Goal: Task Accomplishment & Management: Manage account settings

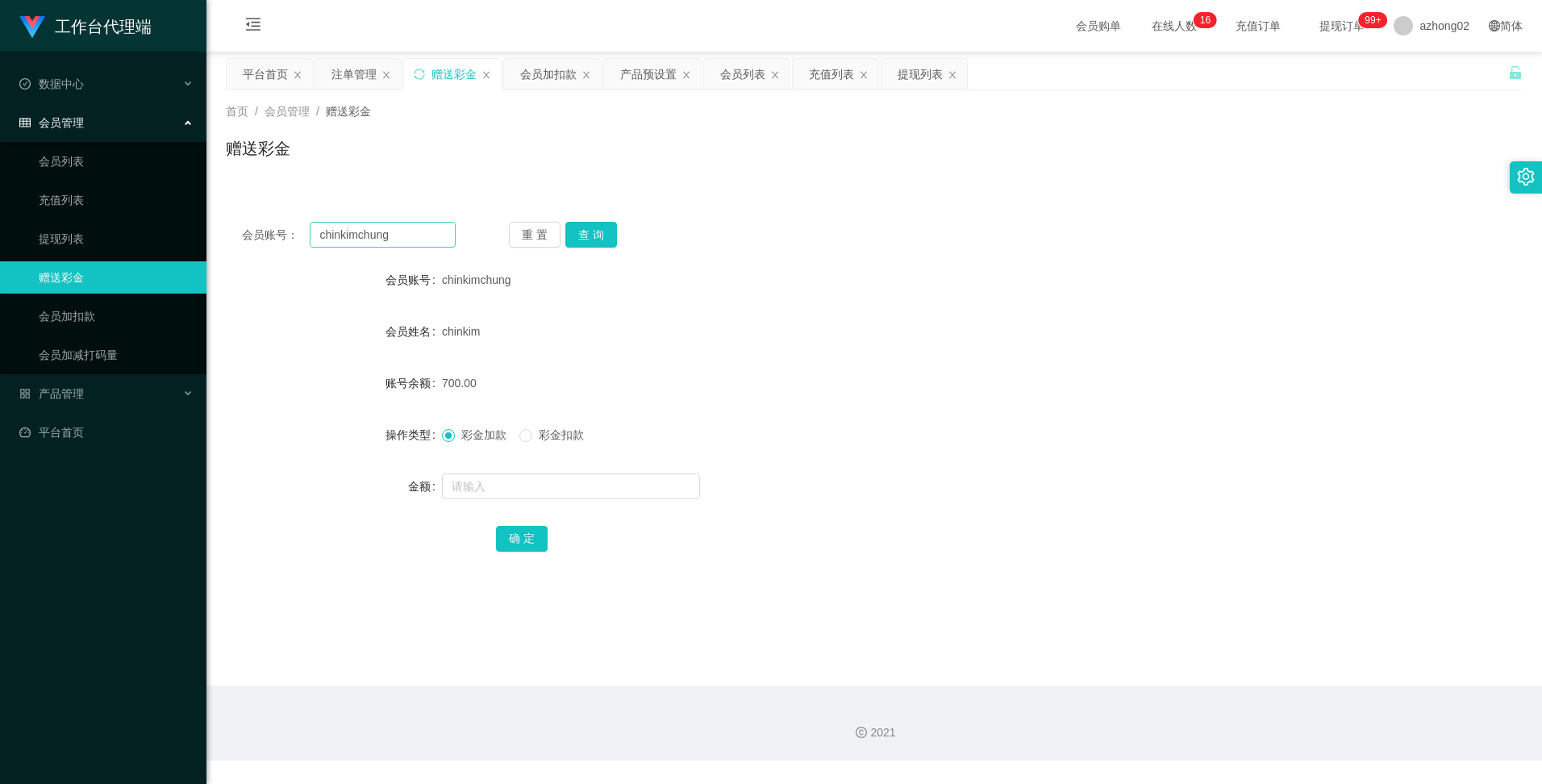
click at [389, 234] on input "chinkimchung" at bounding box center [382, 234] width 145 height 25
click at [390, 234] on input "chinkimchung" at bounding box center [382, 234] width 145 height 25
click at [427, 239] on input "[PERSON_NAME]" at bounding box center [382, 234] width 145 height 25
click at [435, 233] on input "[PERSON_NAME]" at bounding box center [382, 234] width 145 height 25
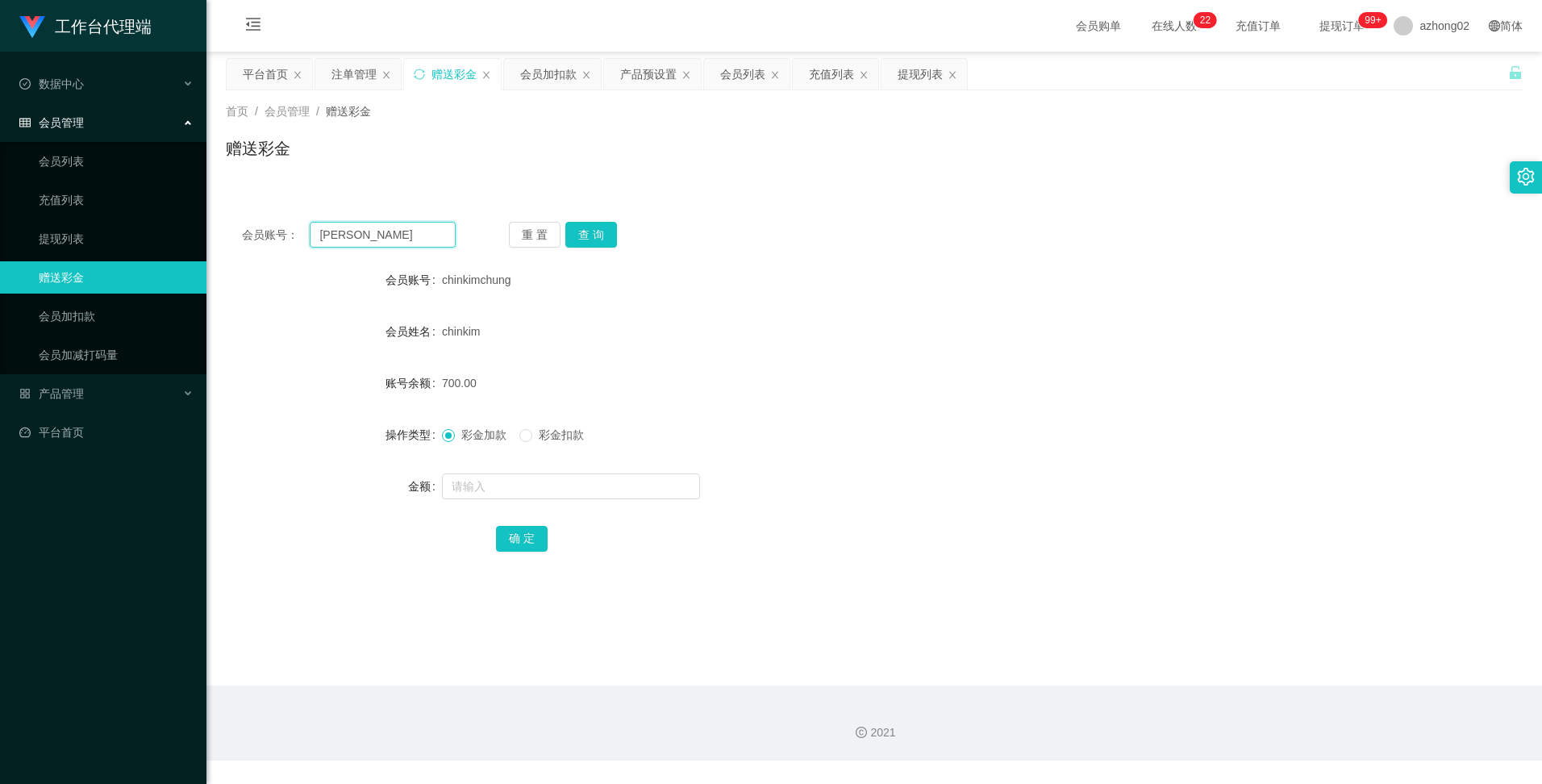
click at [435, 233] on input "[PERSON_NAME]" at bounding box center [382, 234] width 145 height 25
paste input "0174438188"
type input "0174438188"
click at [575, 233] on button "查 询" at bounding box center [591, 234] width 52 height 25
click at [353, 72] on div "注单管理" at bounding box center [353, 74] width 45 height 30
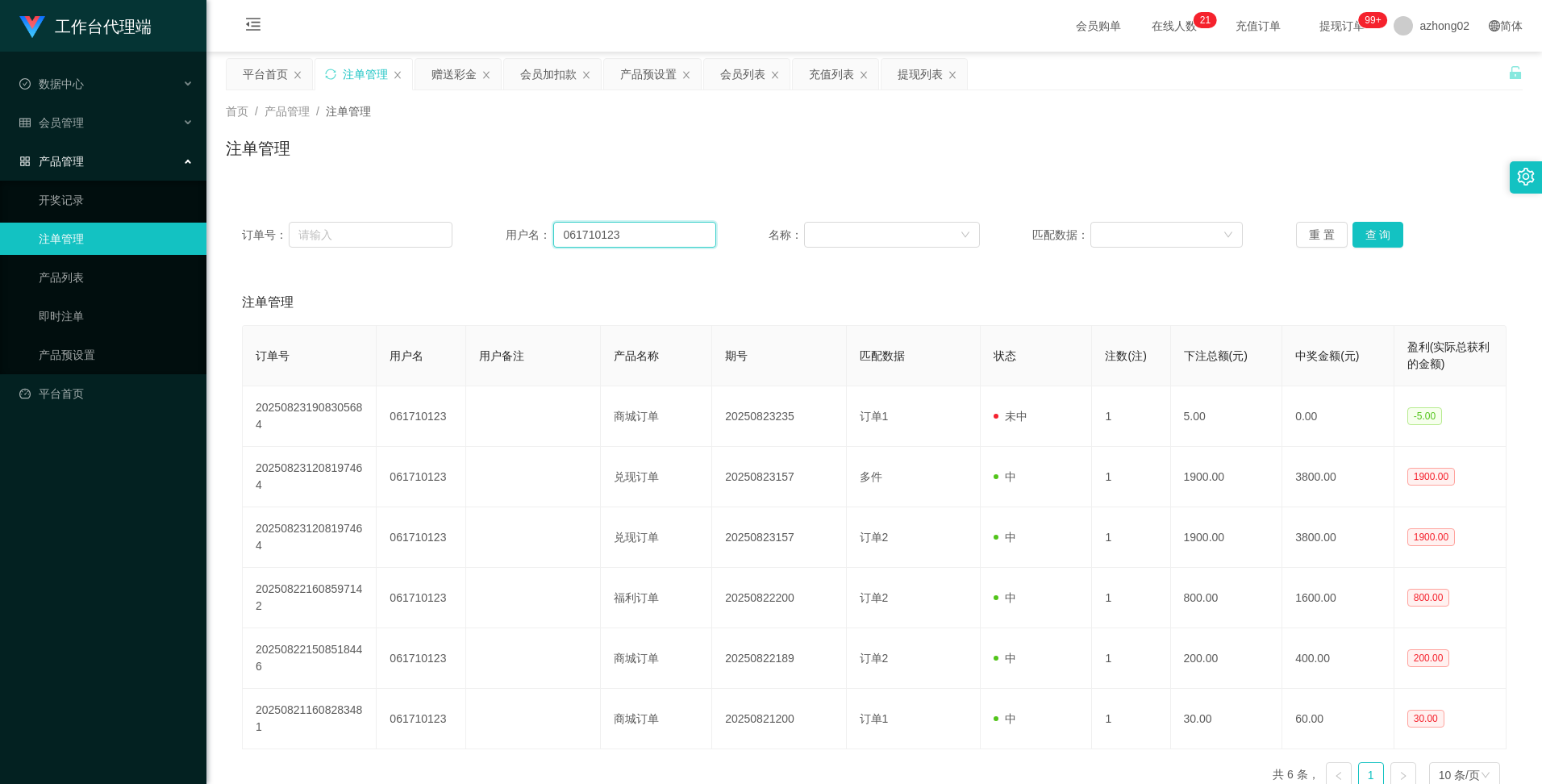
drag, startPoint x: 628, startPoint y: 233, endPoint x: 529, endPoint y: 224, distance: 99.4
click at [529, 224] on div "用户名： 061710123" at bounding box center [610, 234] width 211 height 25
paste input "174438188"
type input "0174438188"
click at [1381, 240] on button "查 询" at bounding box center [1377, 234] width 52 height 25
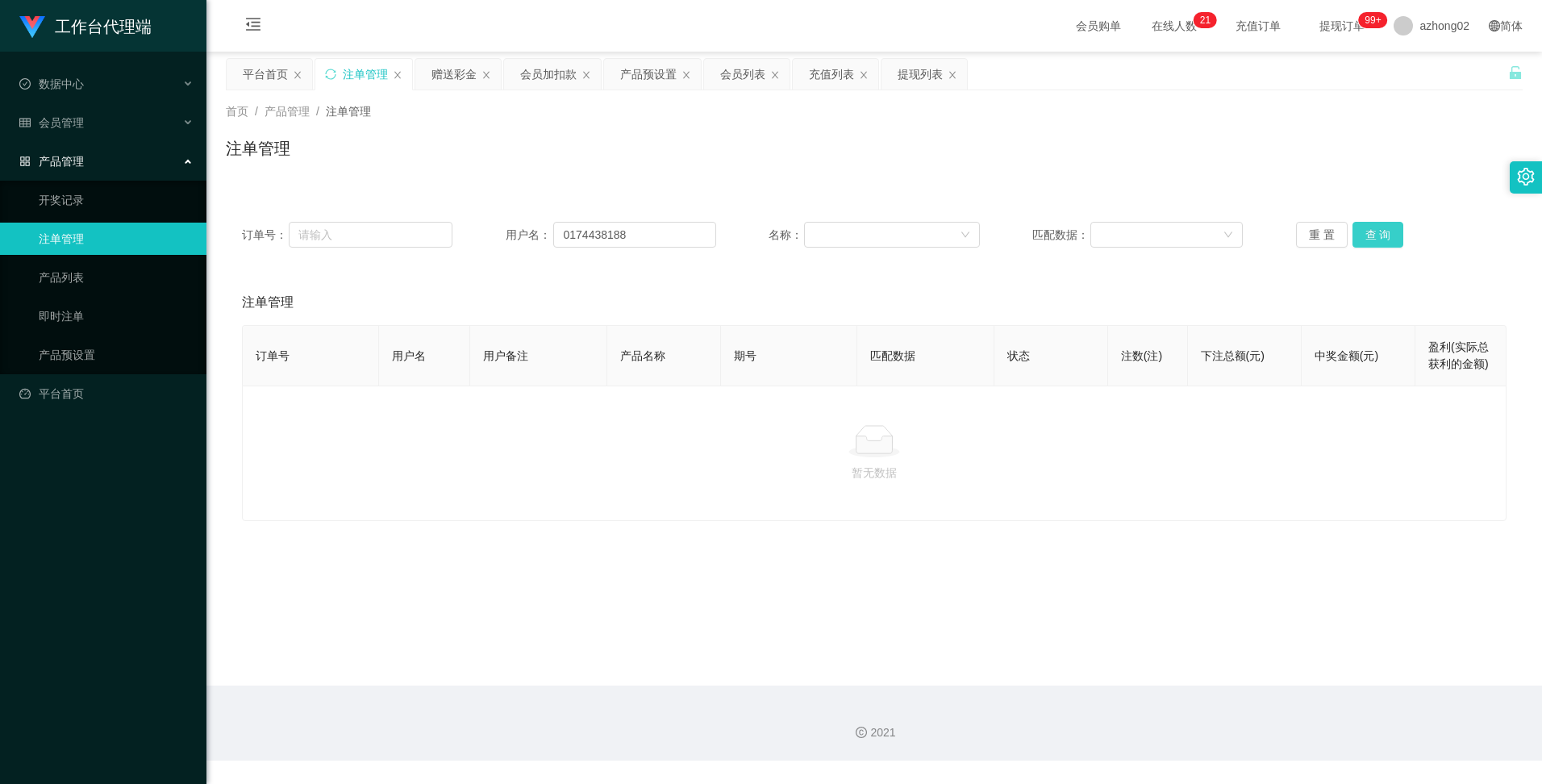
click at [1381, 240] on button "查 询" at bounding box center [1377, 234] width 52 height 25
click at [454, 79] on div "赠送彩金" at bounding box center [453, 74] width 45 height 30
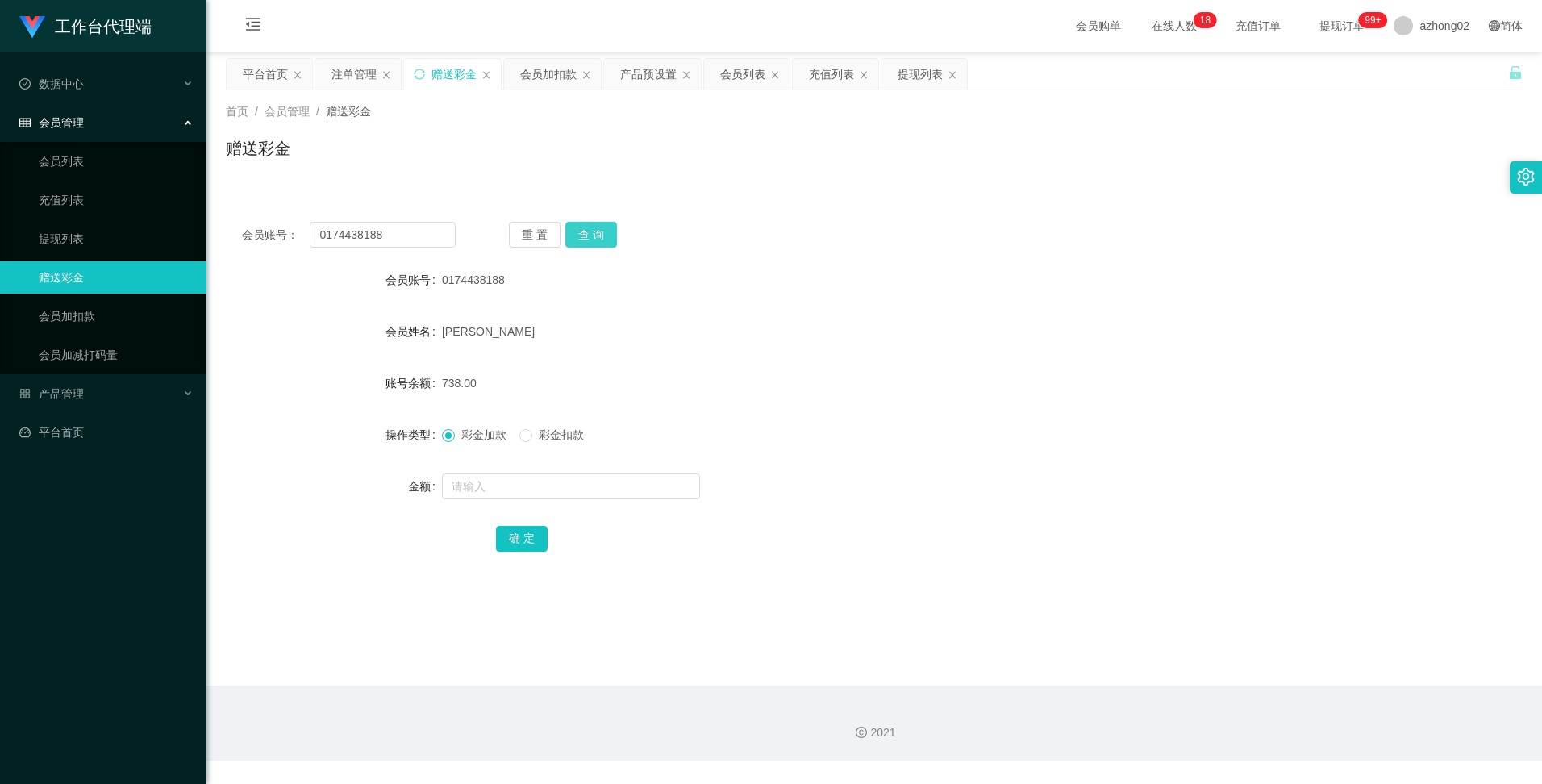
click at [596, 239] on button "查 询" at bounding box center [591, 234] width 52 height 25
click at [747, 76] on div "会员列表" at bounding box center [742, 74] width 45 height 30
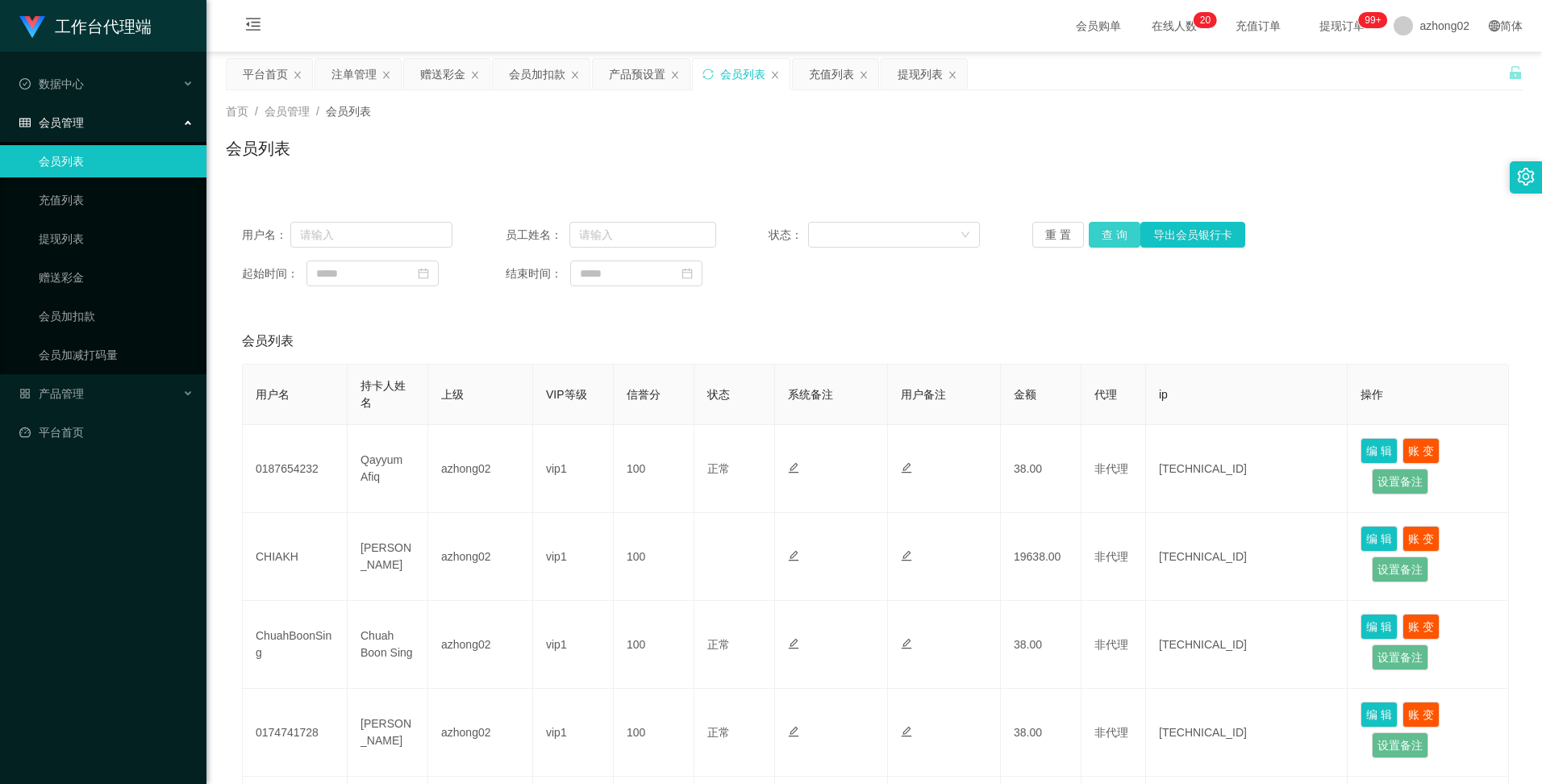
click at [1115, 238] on button "查 询" at bounding box center [1114, 234] width 52 height 25
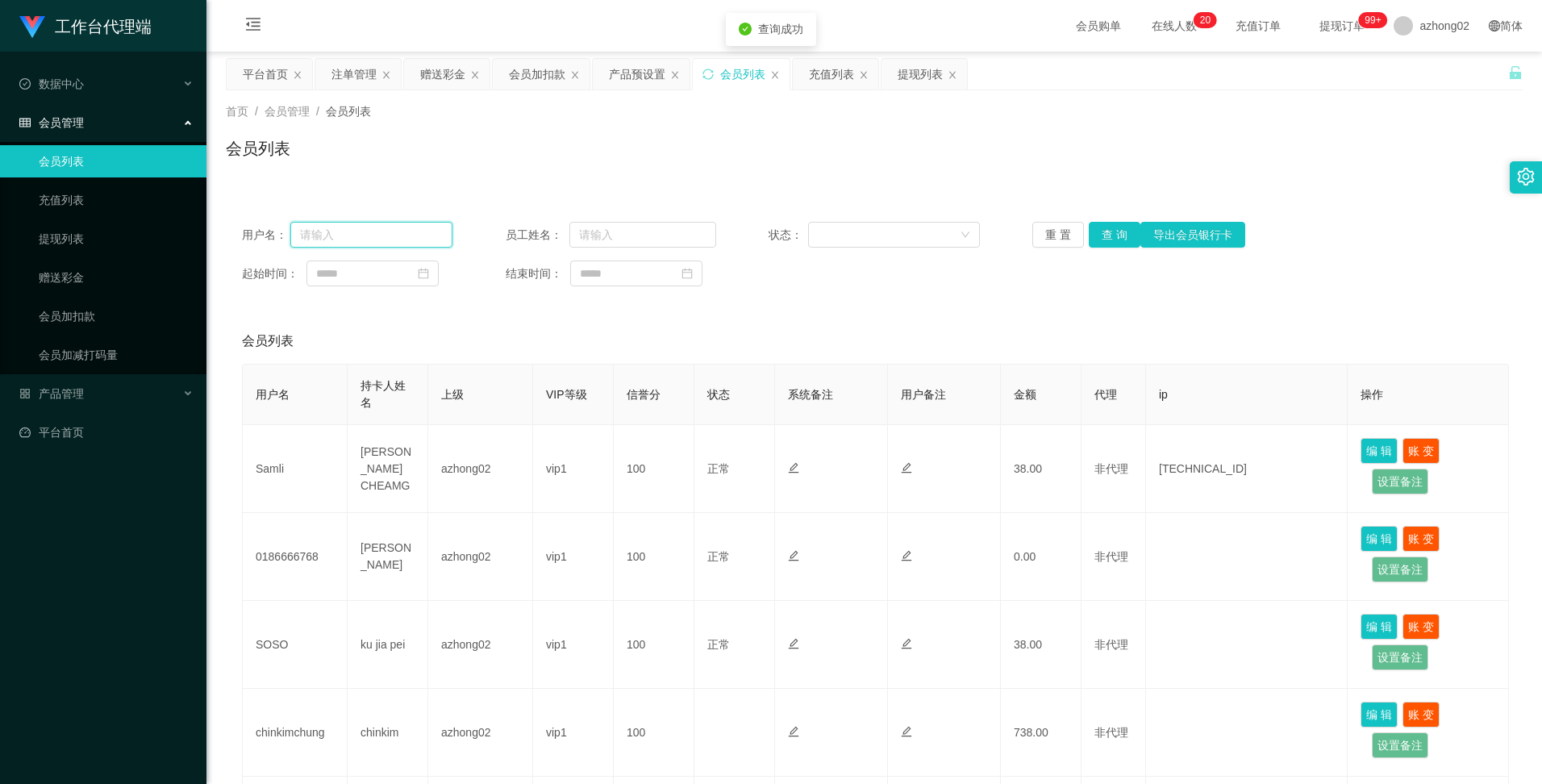
click at [333, 229] on input "text" at bounding box center [371, 234] width 163 height 25
paste input "保持在线勿离开，等我调取团购数据报单，无须回覆"
type input "保持在线勿离开，等我调取团购数据报单，无须回覆"
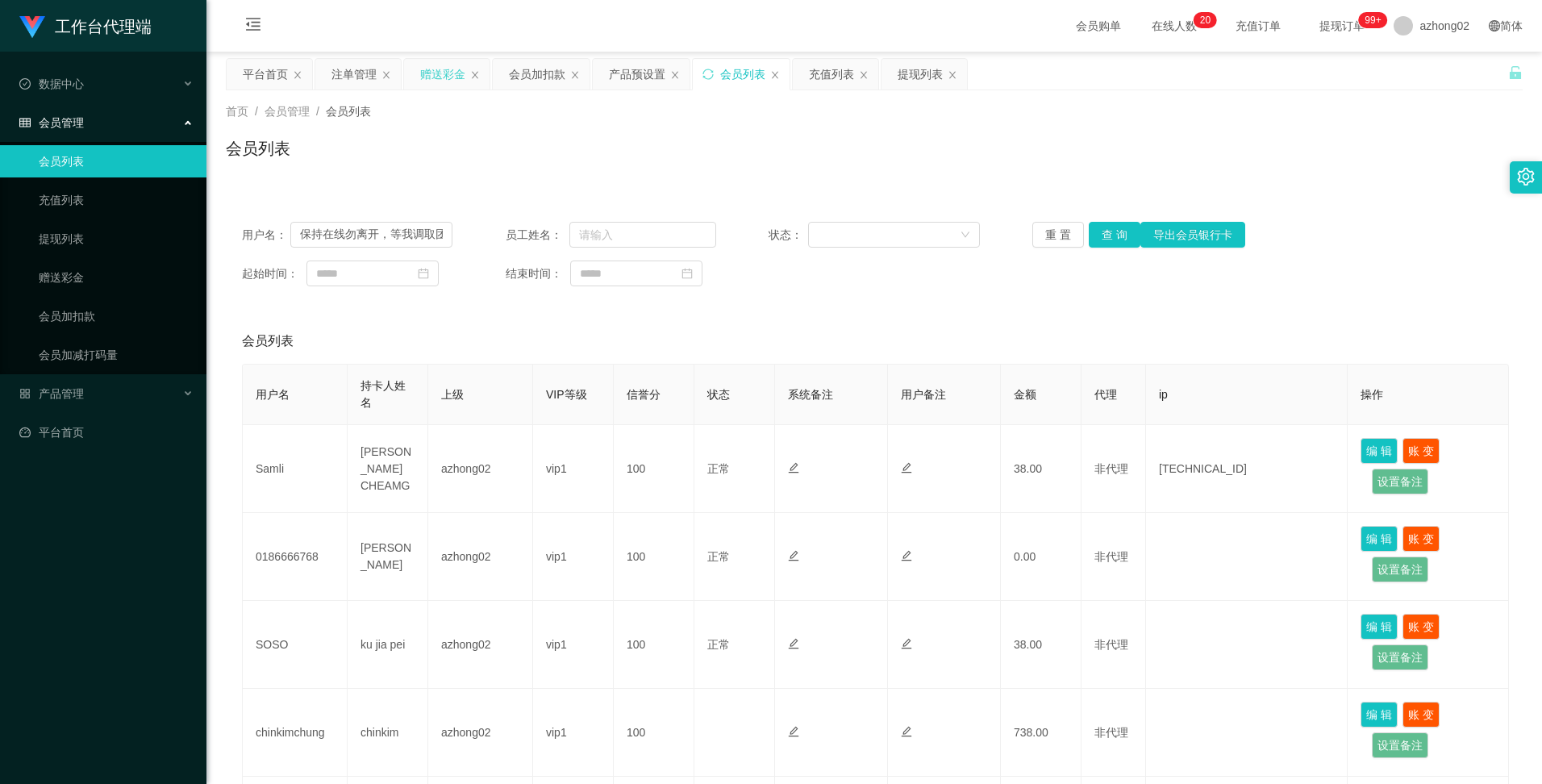
click at [456, 79] on div "赠送彩金" at bounding box center [442, 74] width 45 height 30
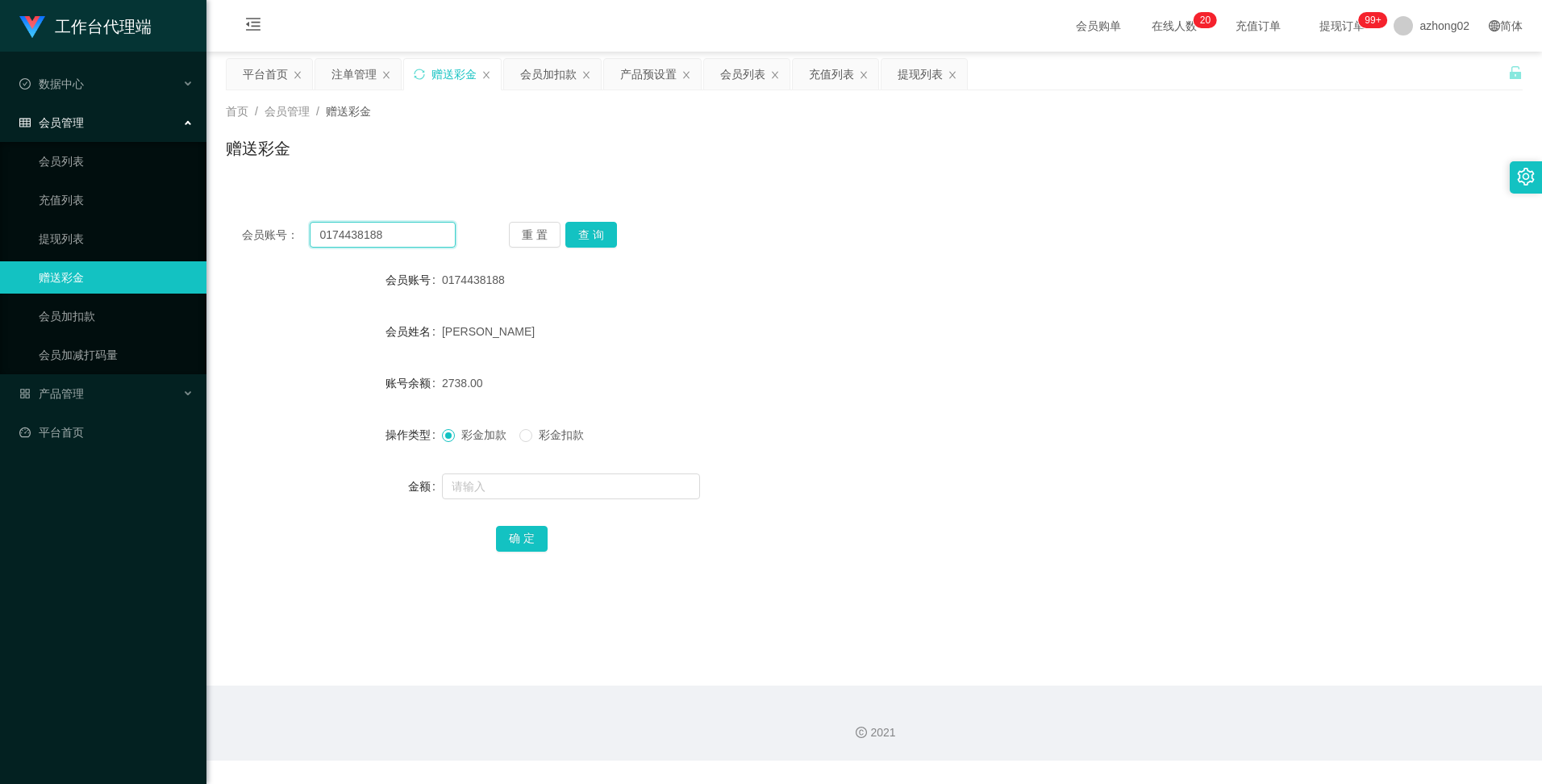
drag, startPoint x: 389, startPoint y: 229, endPoint x: 315, endPoint y: 234, distance: 74.2
click at [315, 234] on input "0174438188" at bounding box center [382, 234] width 145 height 25
click at [638, 74] on div "产品预设置" at bounding box center [648, 74] width 57 height 30
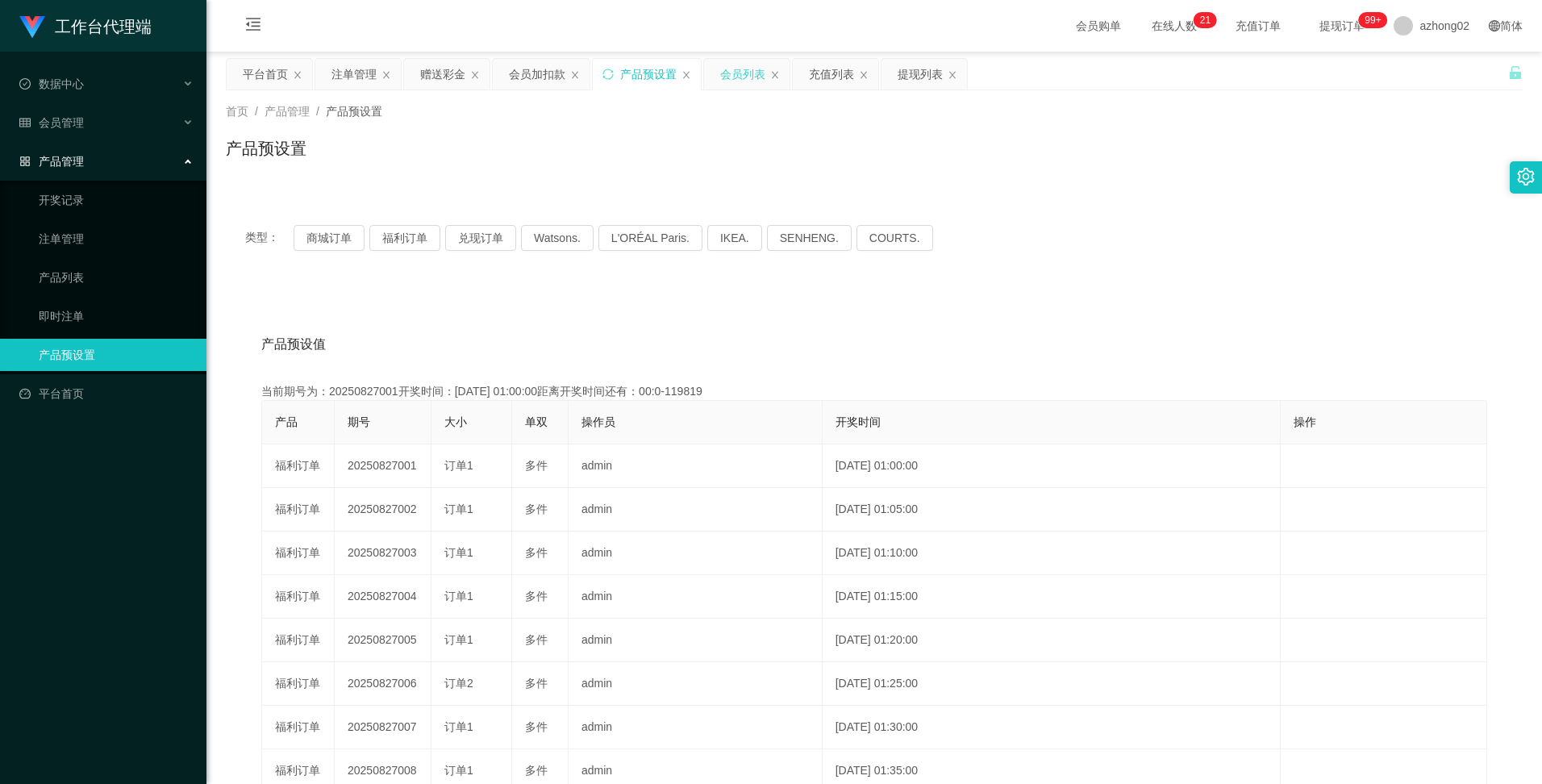
click at [747, 78] on div "会员列表" at bounding box center [742, 74] width 45 height 30
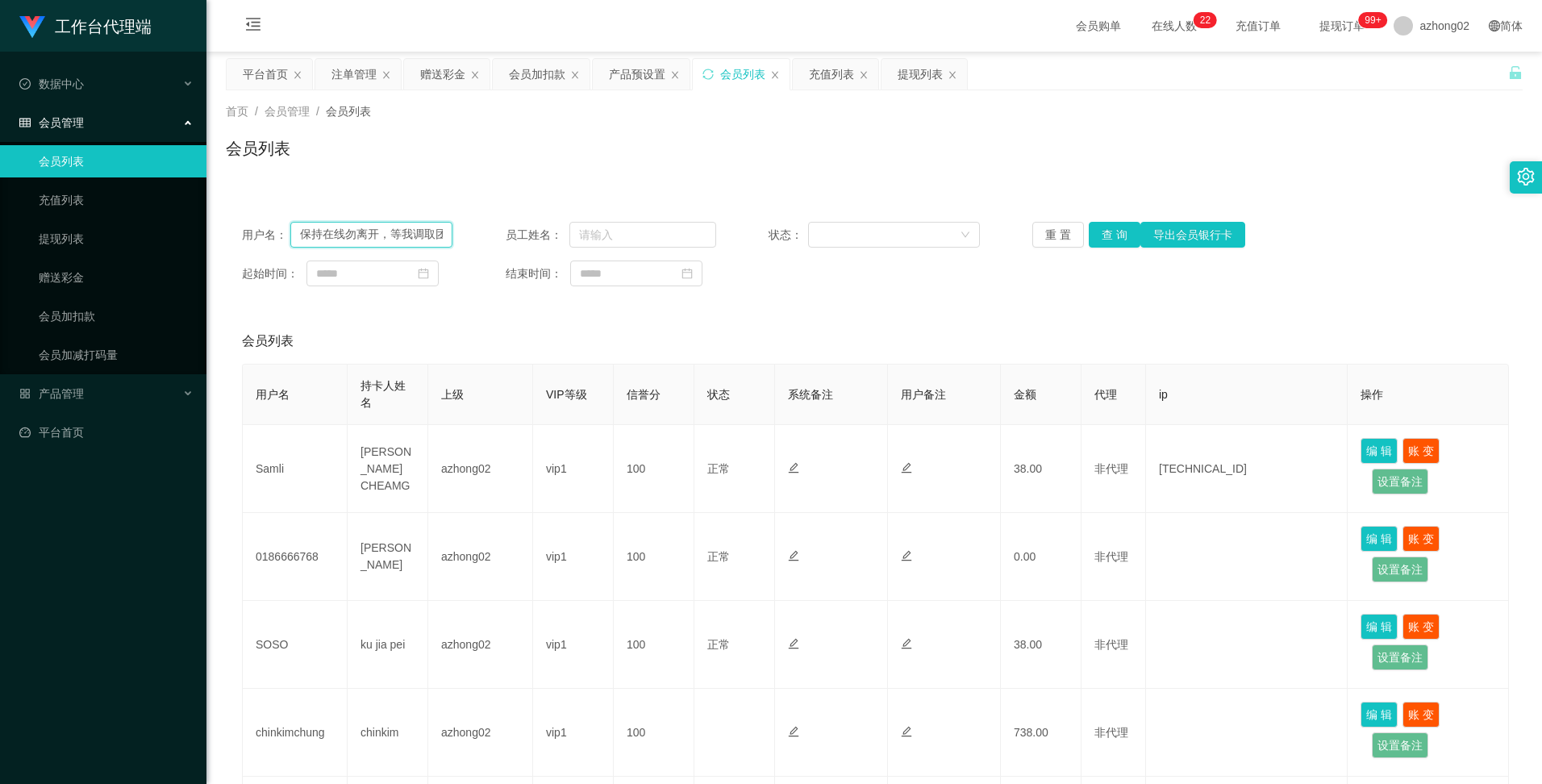
scroll to position [0, 118]
drag, startPoint x: 298, startPoint y: 233, endPoint x: 484, endPoint y: 244, distance: 186.3
click at [484, 244] on div "用户名： 保持在线勿离开，等我调取团购数据报单，无须回覆 员工姓名： 状态： 重 置 查 询 导出会员银行卡" at bounding box center [873, 234] width 1264 height 25
paste input "0174438188"
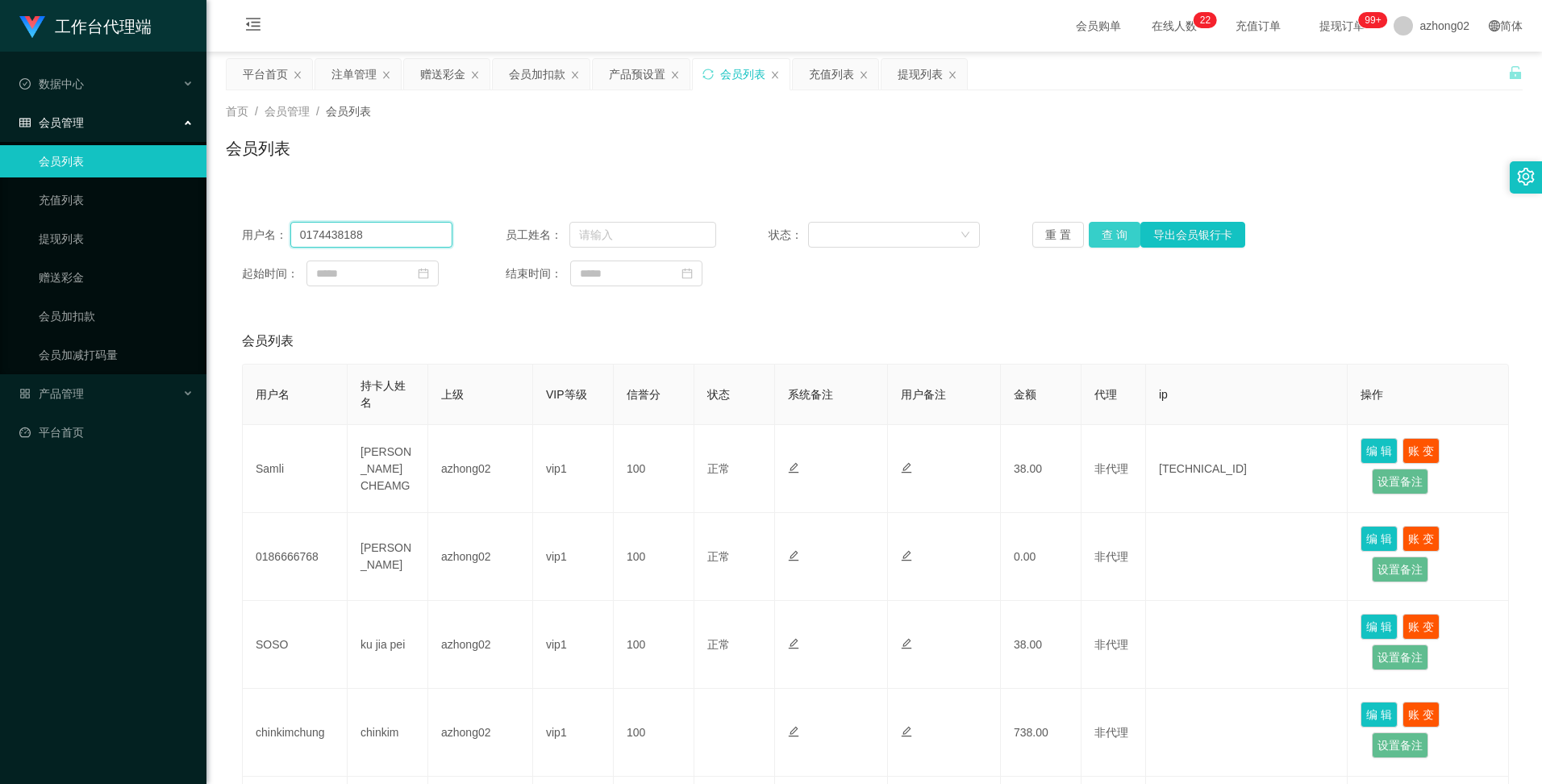
type input "0174438188"
click at [1109, 233] on button "查 询" at bounding box center [1114, 234] width 52 height 25
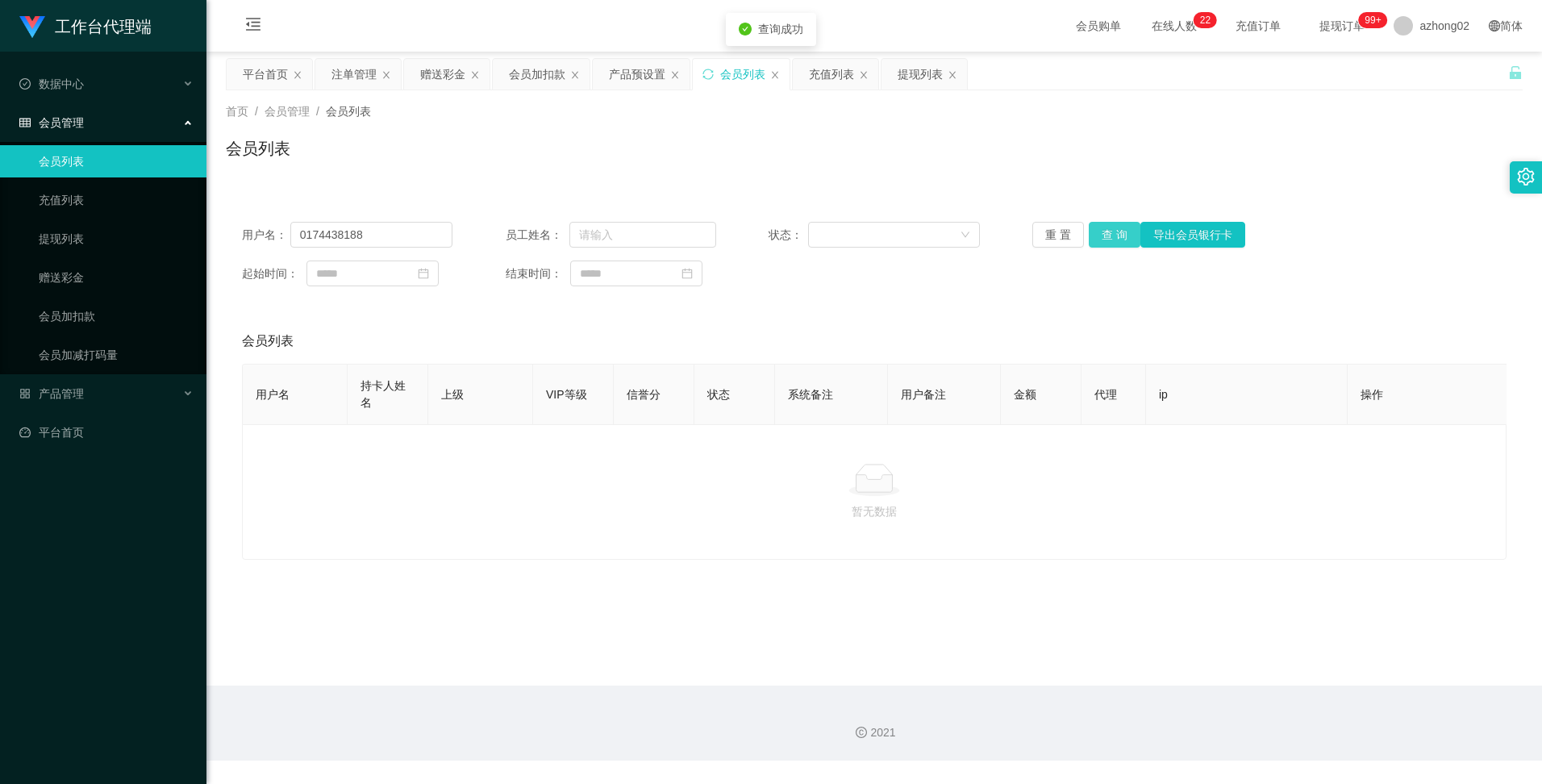
click at [1107, 235] on button "查 询" at bounding box center [1114, 234] width 52 height 25
click at [832, 69] on div "充值列表" at bounding box center [831, 74] width 45 height 30
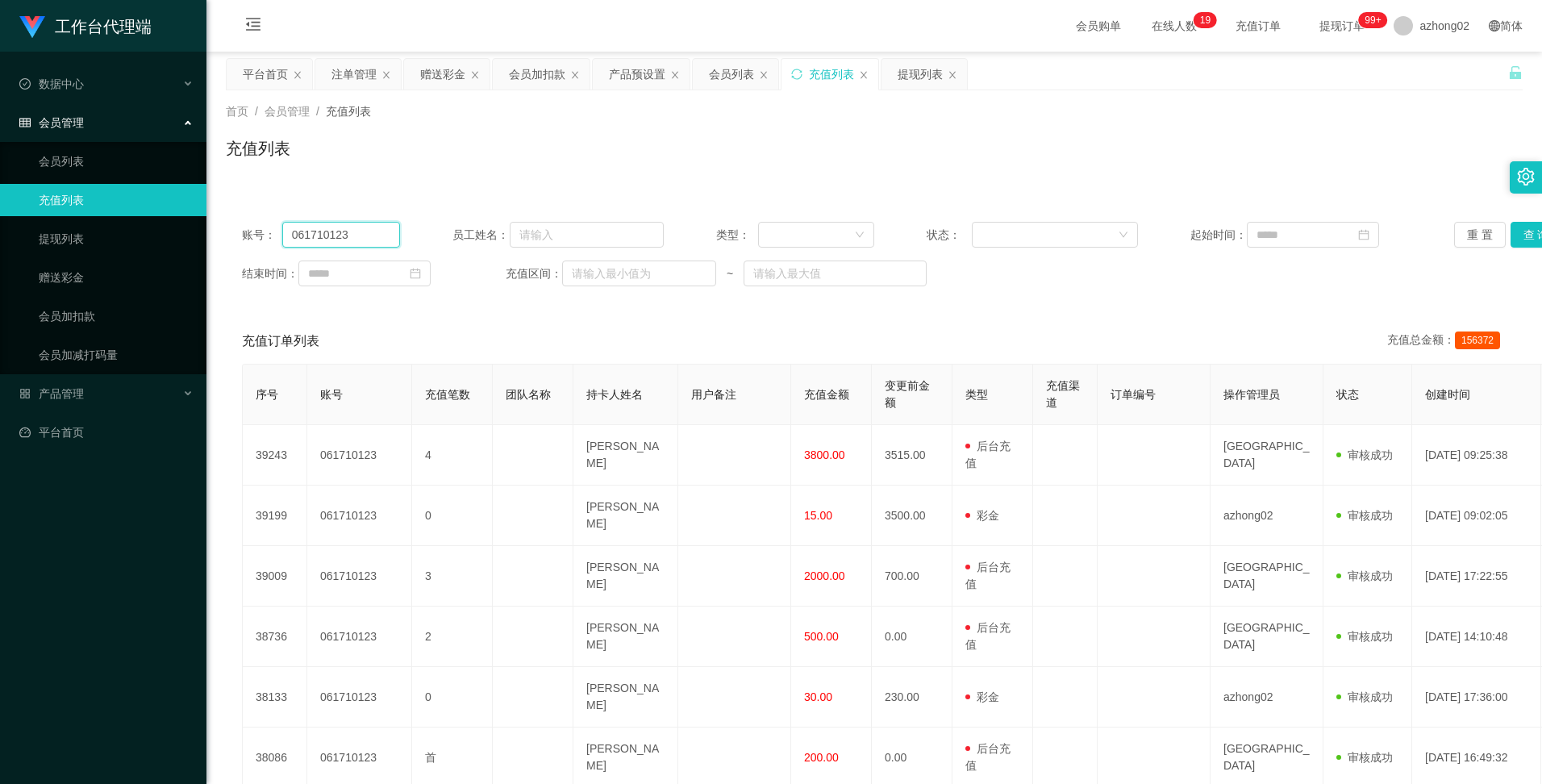
drag, startPoint x: 366, startPoint y: 229, endPoint x: 271, endPoint y: 217, distance: 95.8
click at [271, 217] on div "账号： 061710123 员工姓名： 类型： 状态： 起始时间： 重 置 查 询 结束时间： 充值区间： ~" at bounding box center [874, 254] width 1296 height 97
paste input "174438188"
type input "0174438188"
click at [1518, 237] on button "查 询" at bounding box center [1535, 234] width 52 height 25
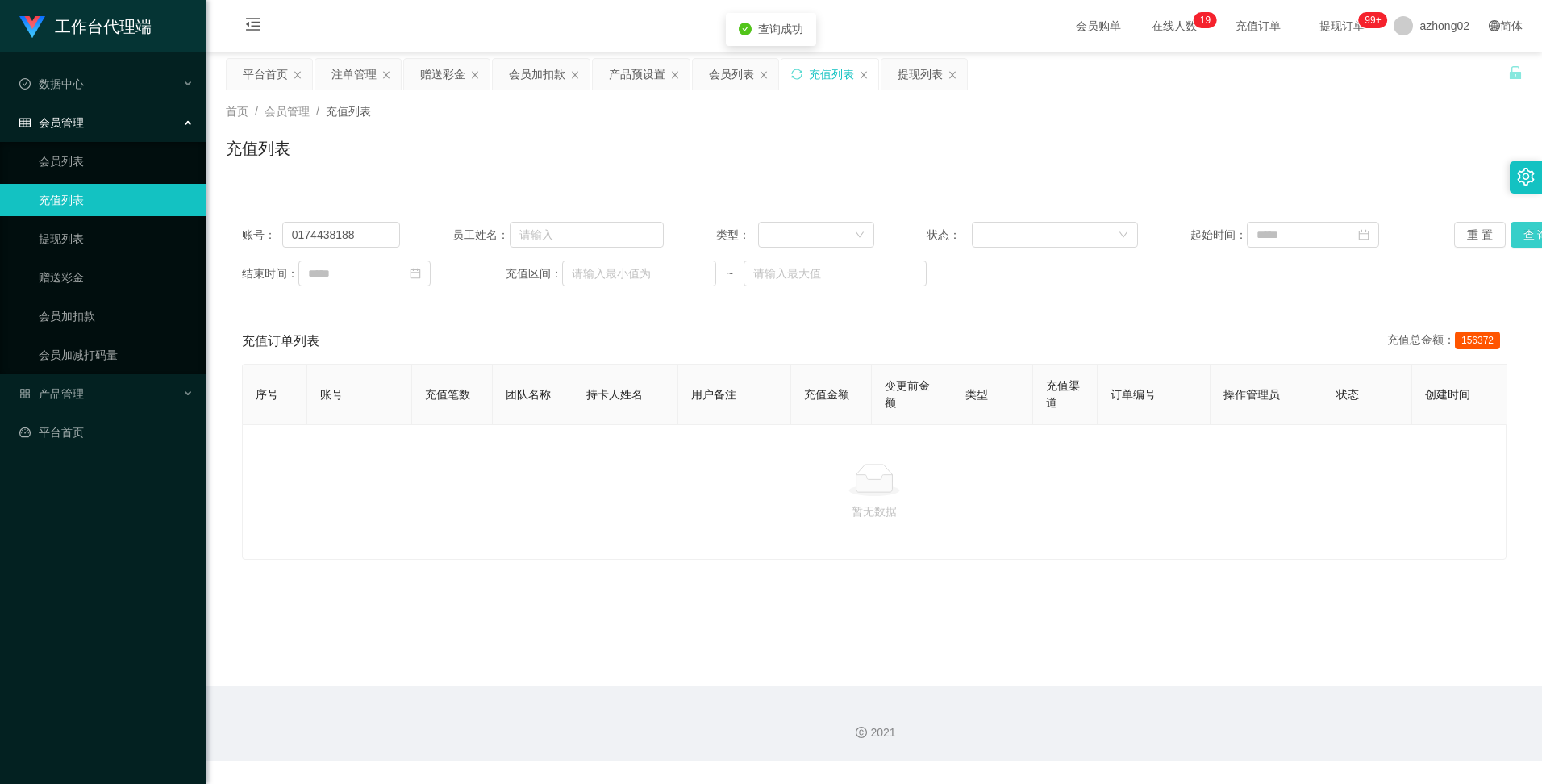
click at [1515, 237] on button "查 询" at bounding box center [1535, 234] width 52 height 25
drag, startPoint x: 358, startPoint y: 229, endPoint x: 285, endPoint y: 235, distance: 73.2
click at [285, 235] on input "0174438188" at bounding box center [341, 234] width 118 height 25
